Goal: Task Accomplishment & Management: Manage account settings

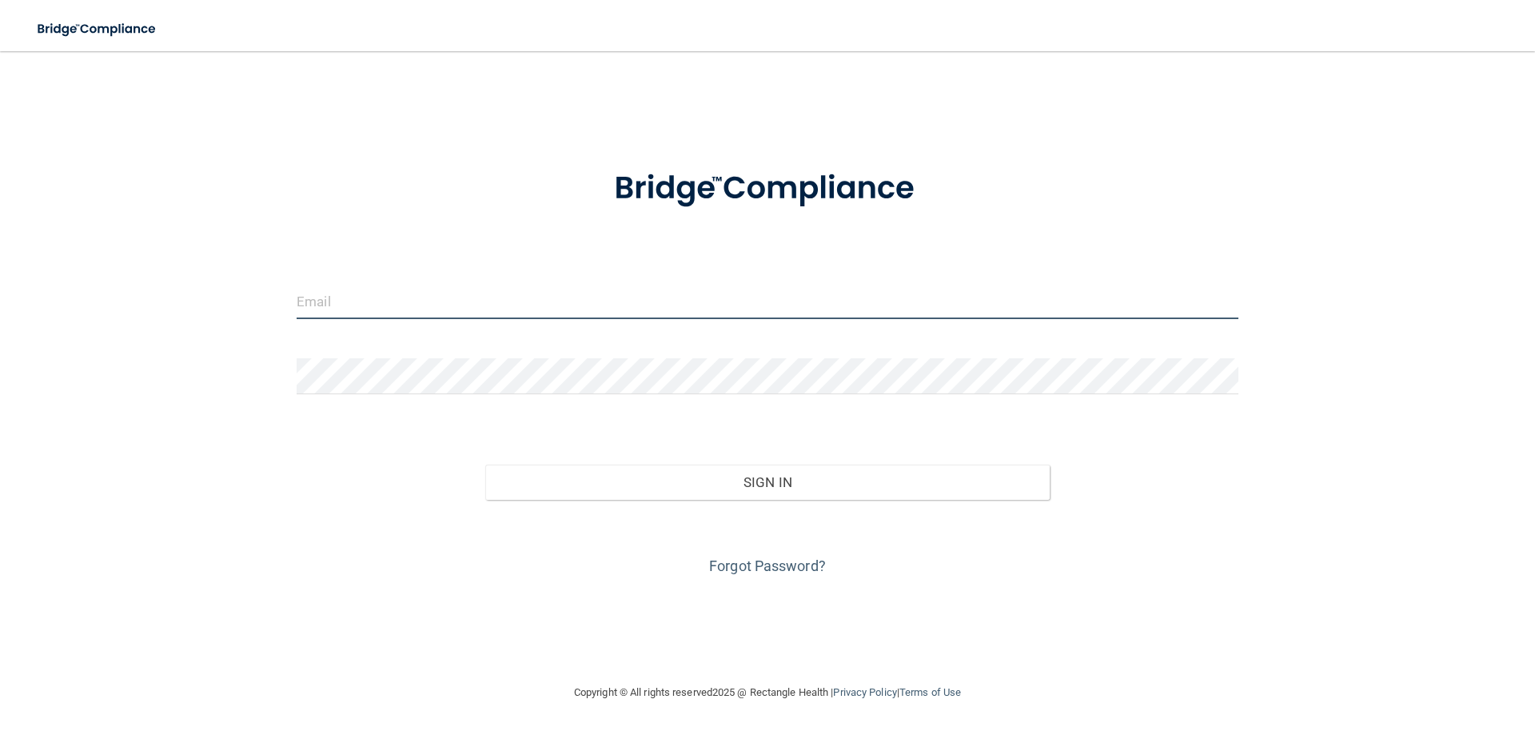
type input "[EMAIL_ADDRESS][DOMAIN_NAME]"
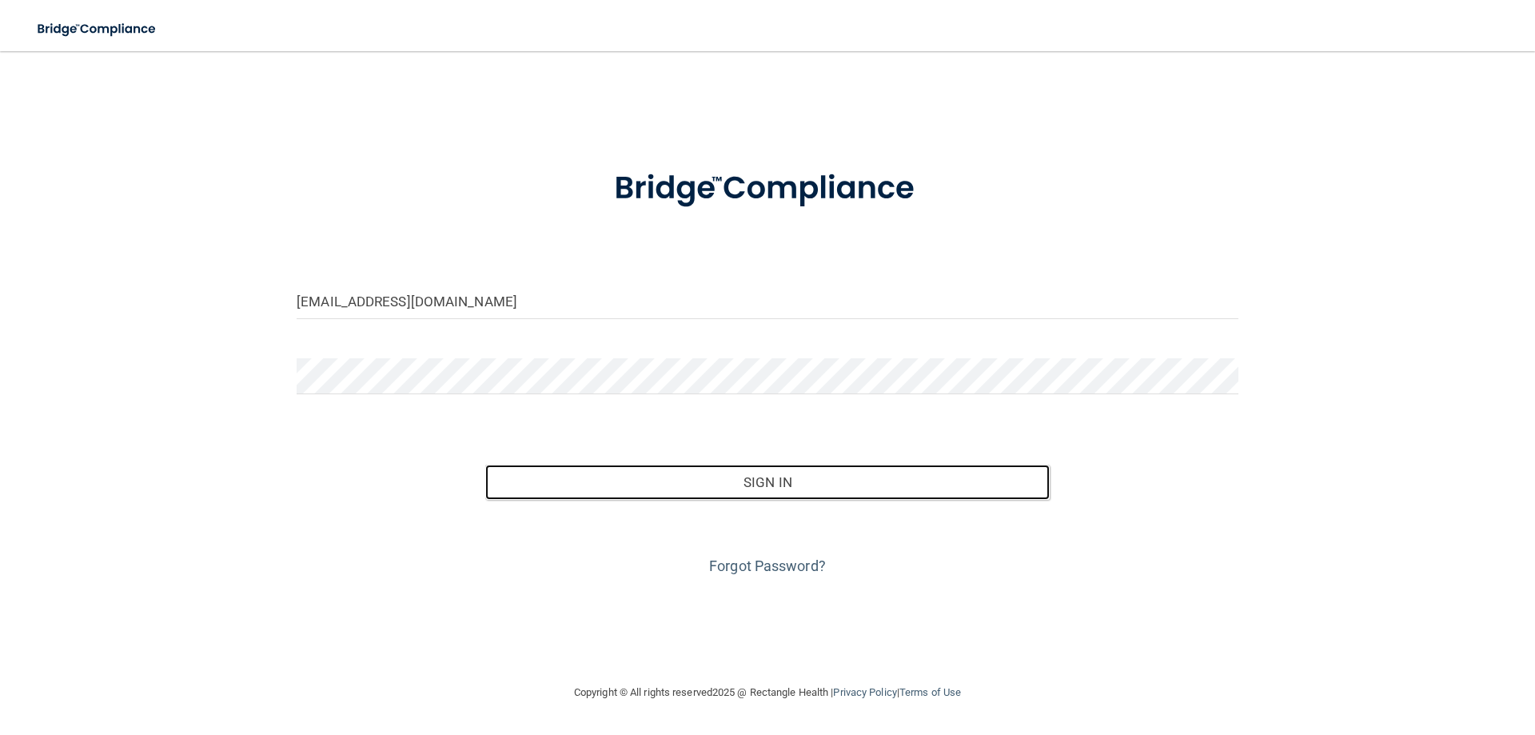
click at [779, 482] on button "Sign In" at bounding box center [767, 481] width 565 height 35
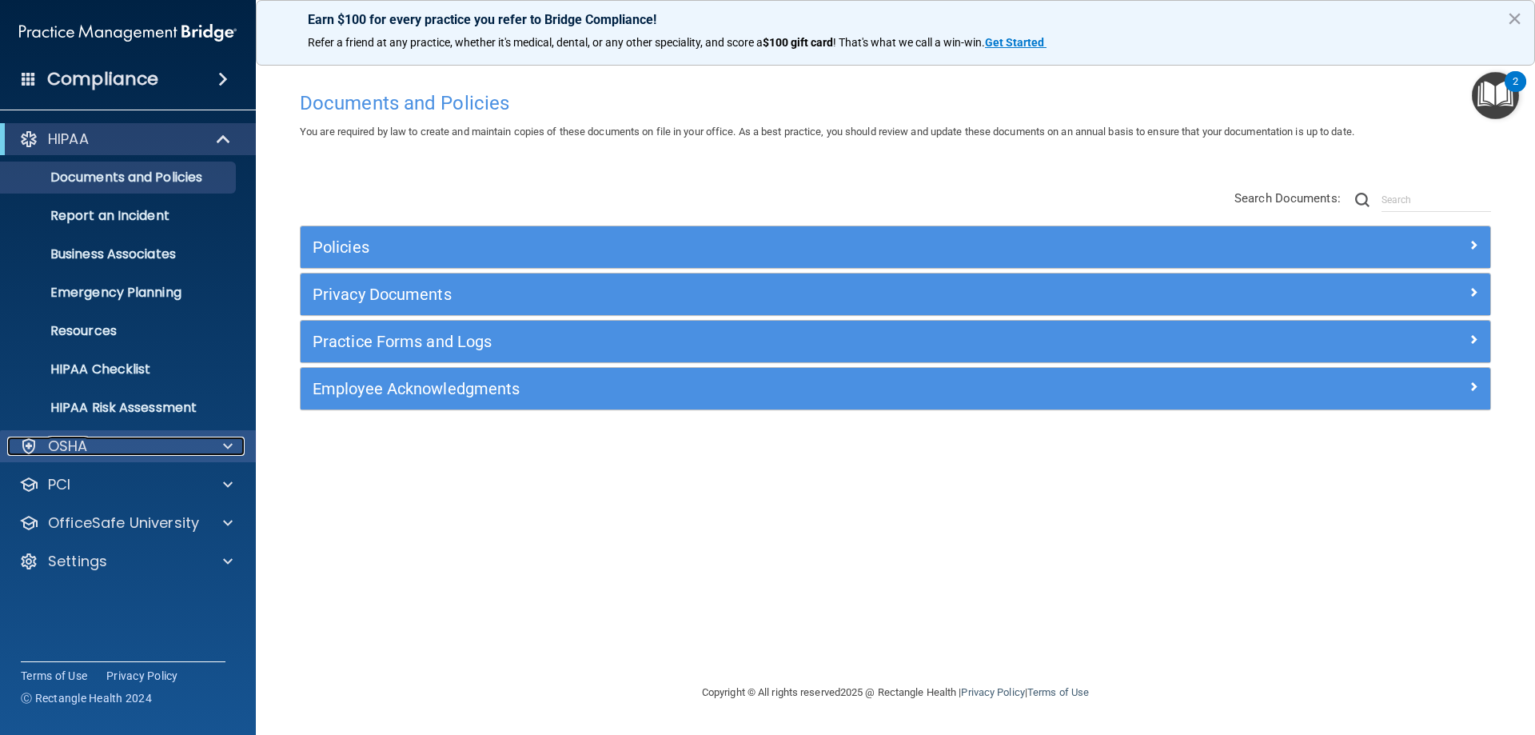
click at [224, 445] on span at bounding box center [228, 445] width 10 height 19
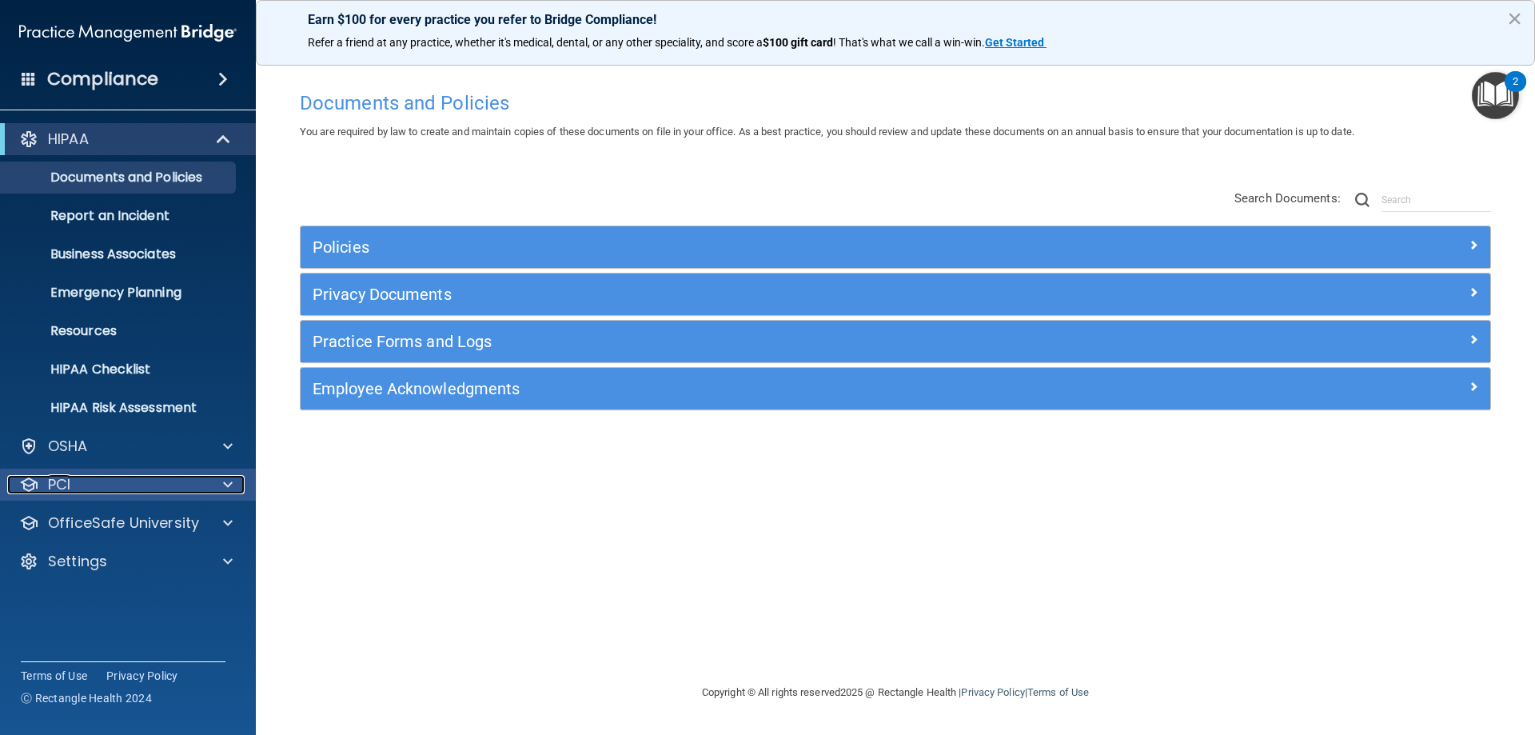
click at [229, 475] on span at bounding box center [228, 484] width 10 height 19
click at [226, 521] on span at bounding box center [228, 522] width 10 height 19
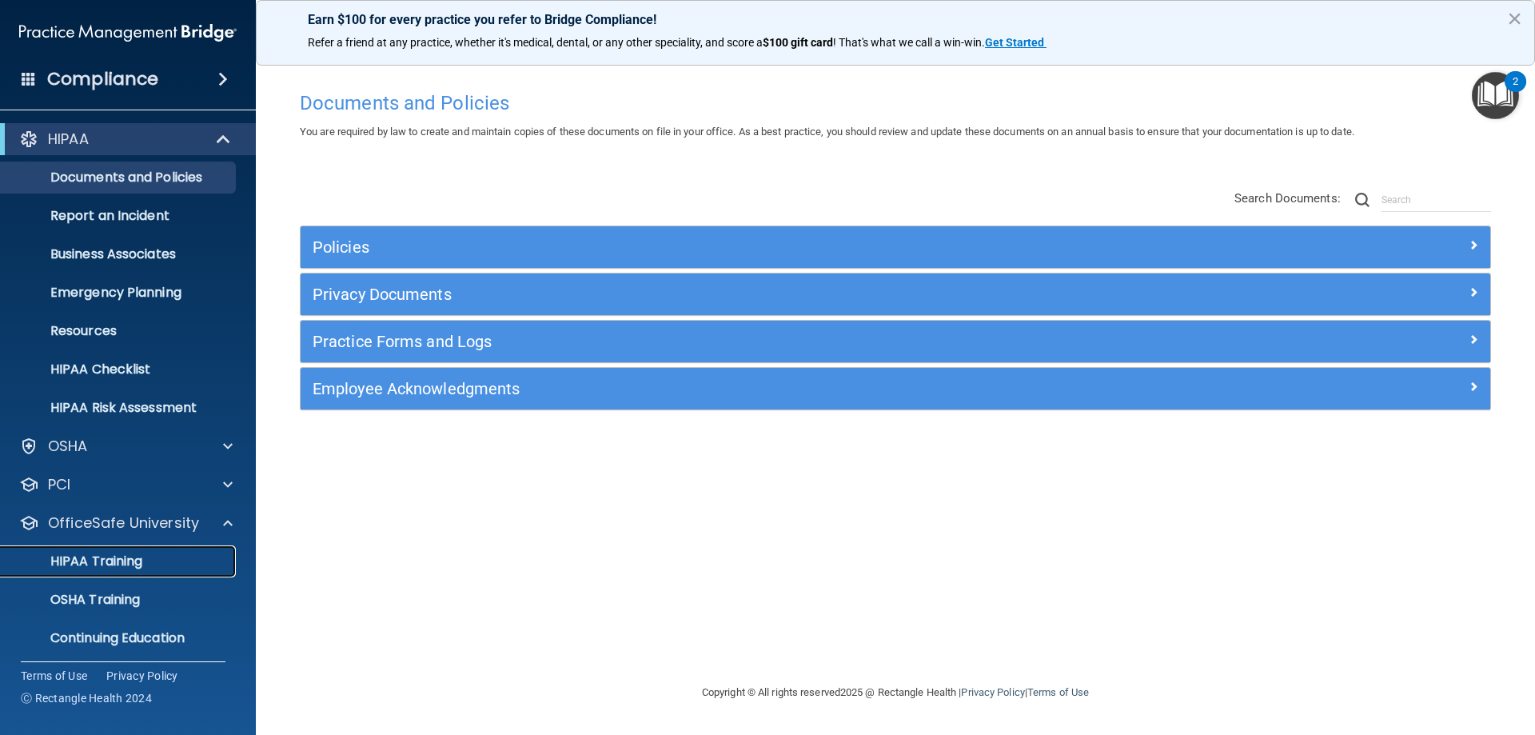
click at [193, 550] on link "HIPAA Training" at bounding box center [110, 561] width 252 height 32
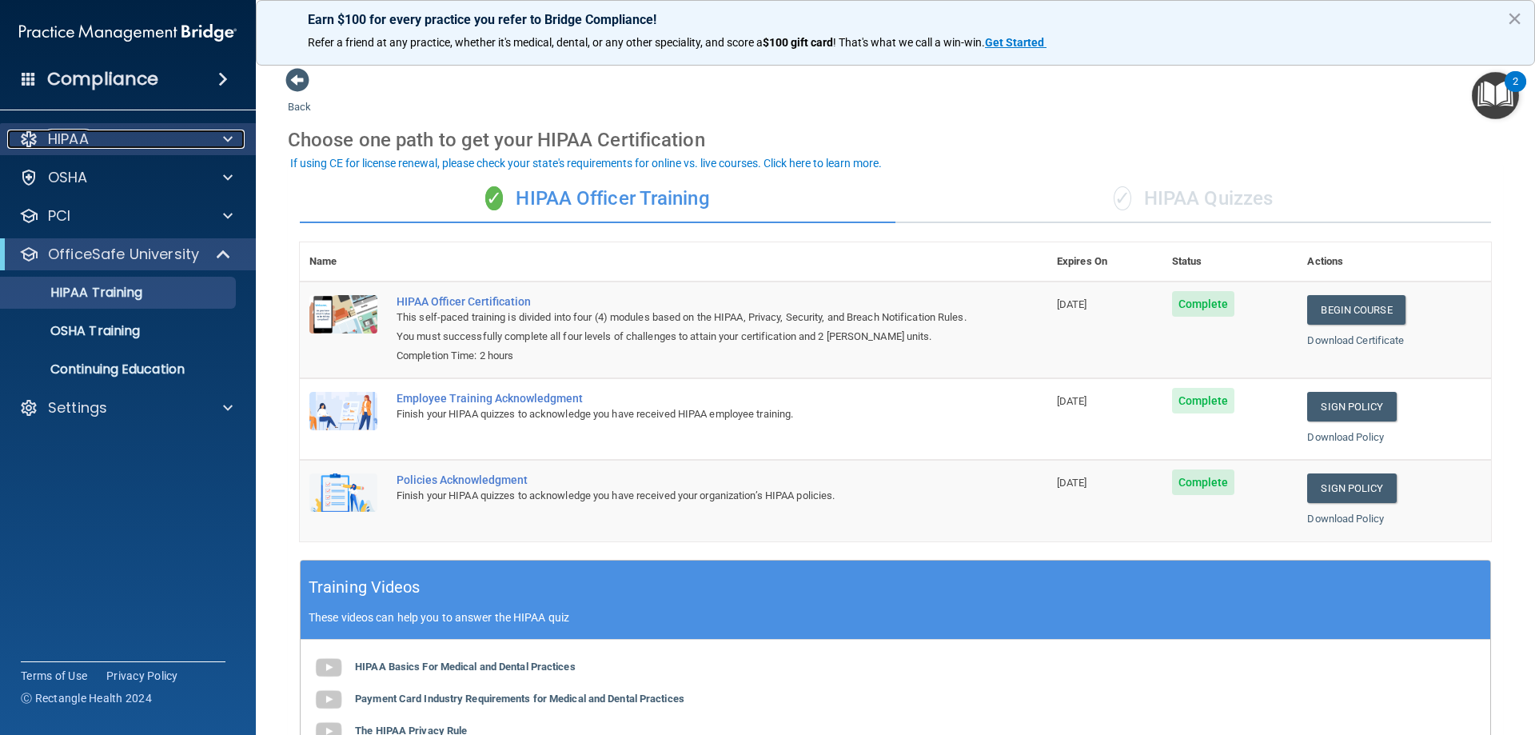
click at [232, 133] on span at bounding box center [228, 138] width 10 height 19
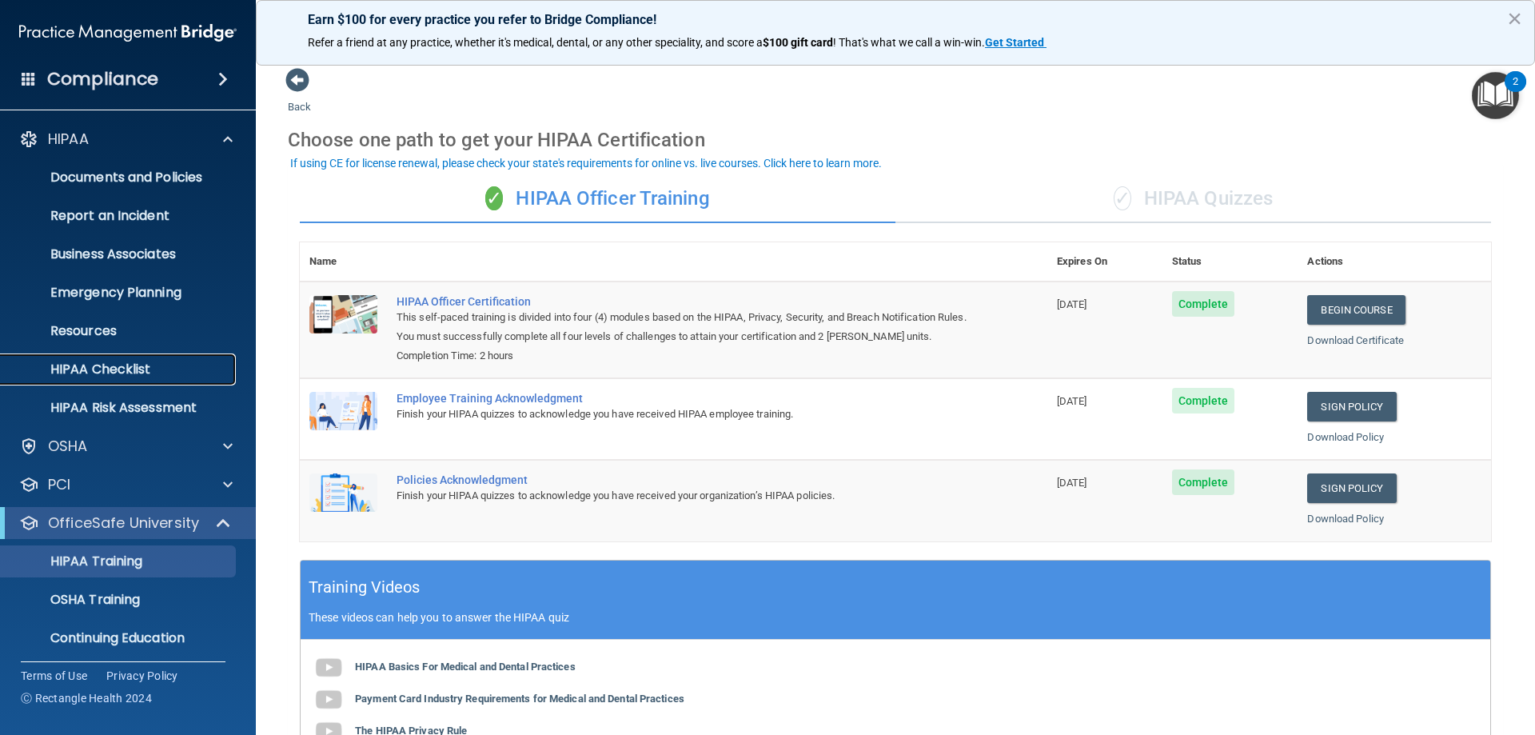
click at [129, 367] on p "HIPAA Checklist" at bounding box center [119, 369] width 218 height 16
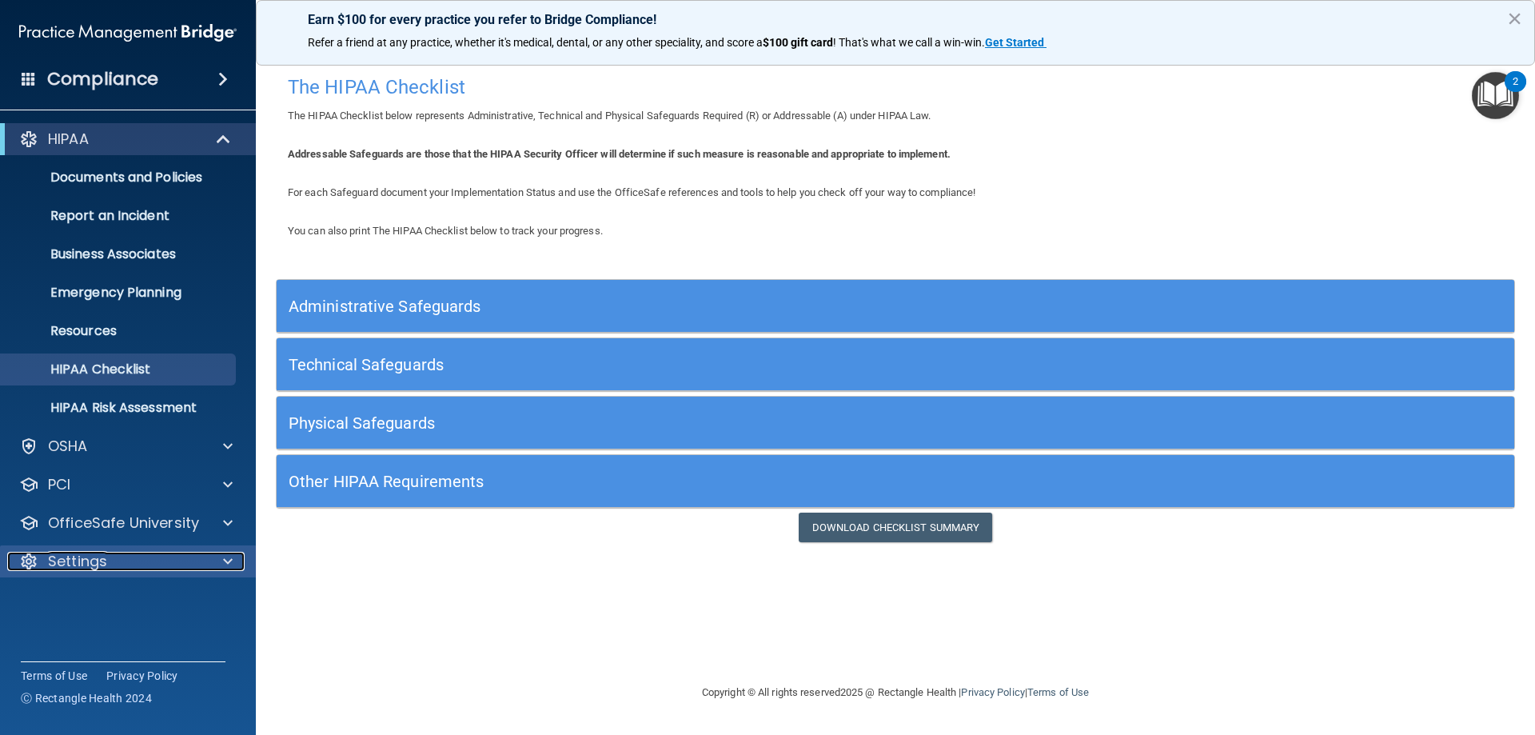
click at [219, 558] on div at bounding box center [225, 561] width 40 height 19
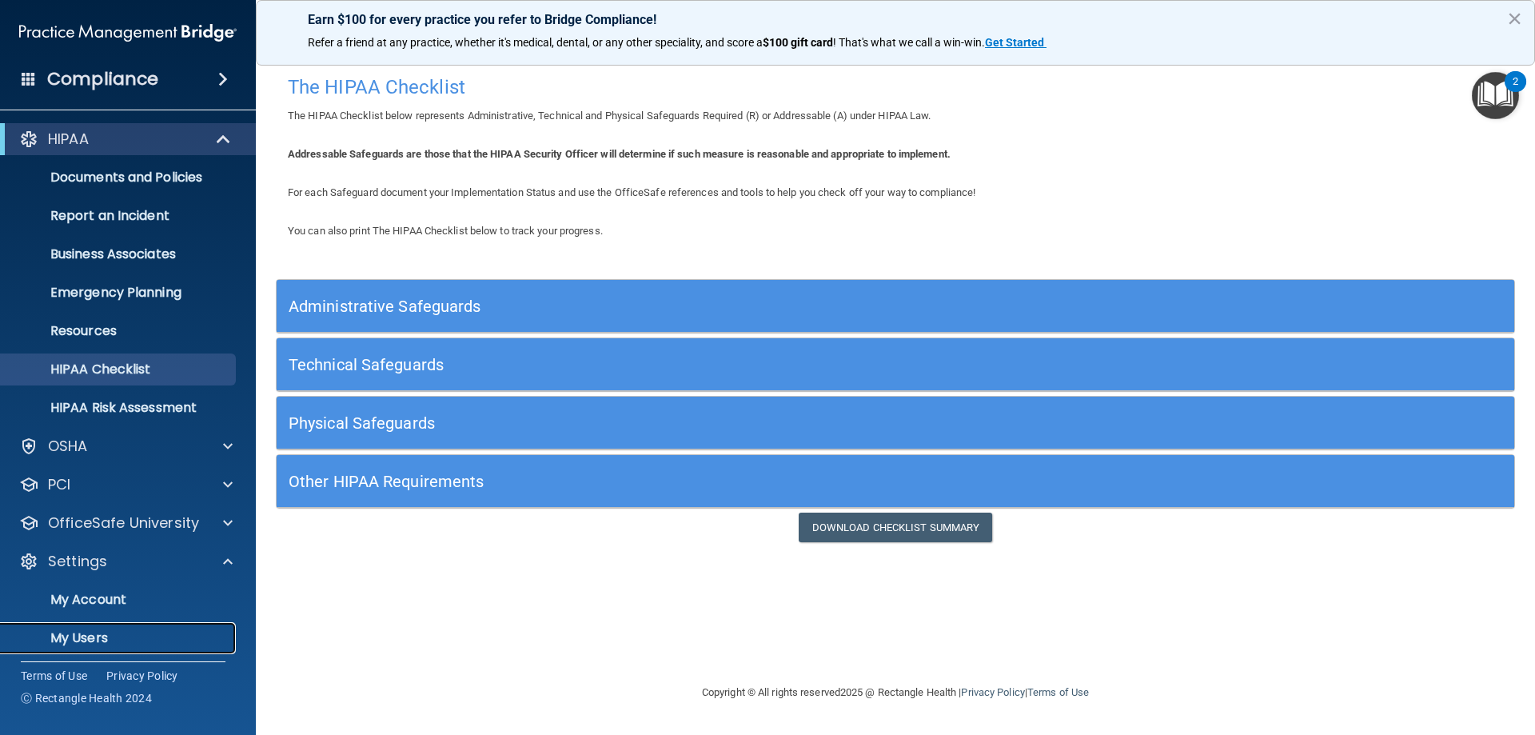
click at [114, 640] on p "My Users" at bounding box center [119, 638] width 218 height 16
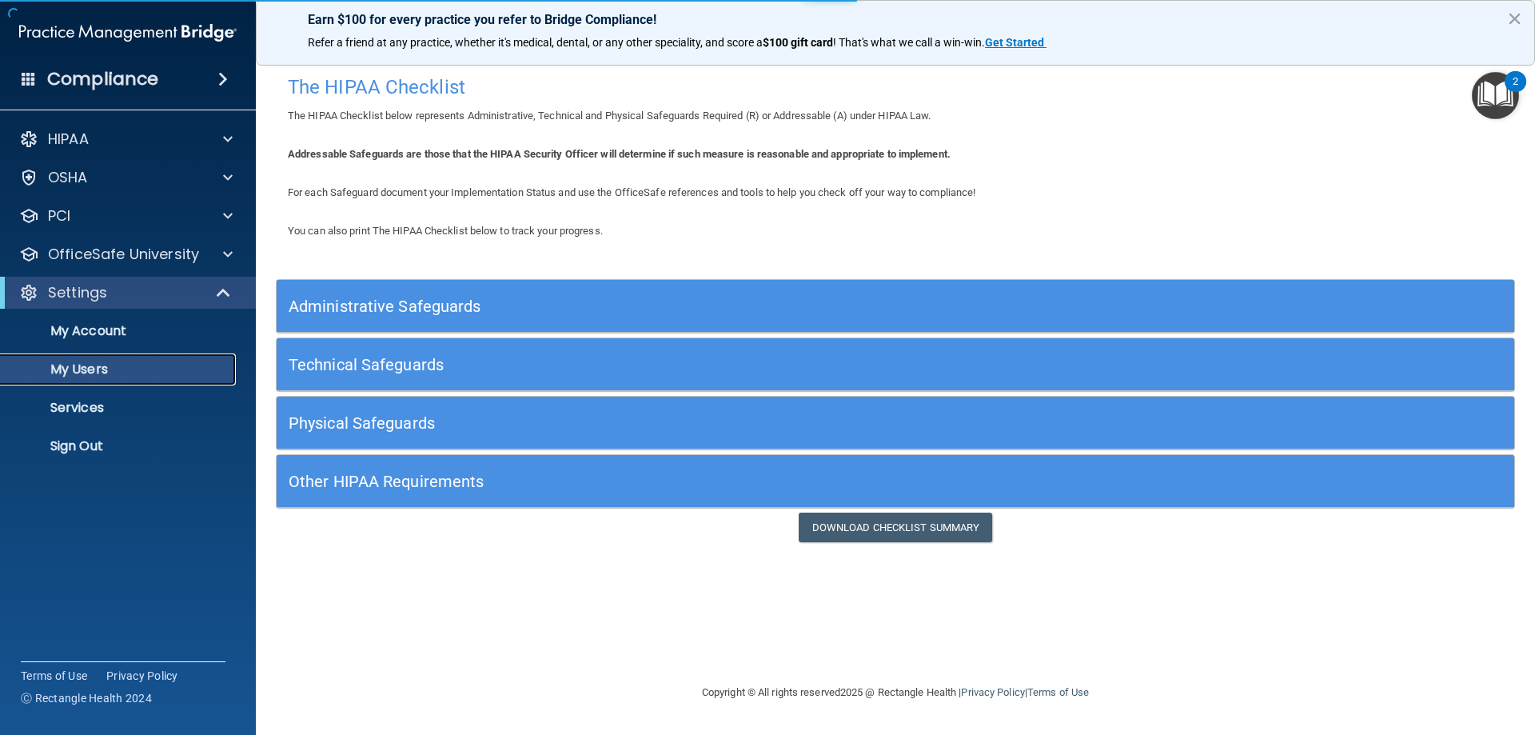
select select "20"
